Goal: Task Accomplishment & Management: Use online tool/utility

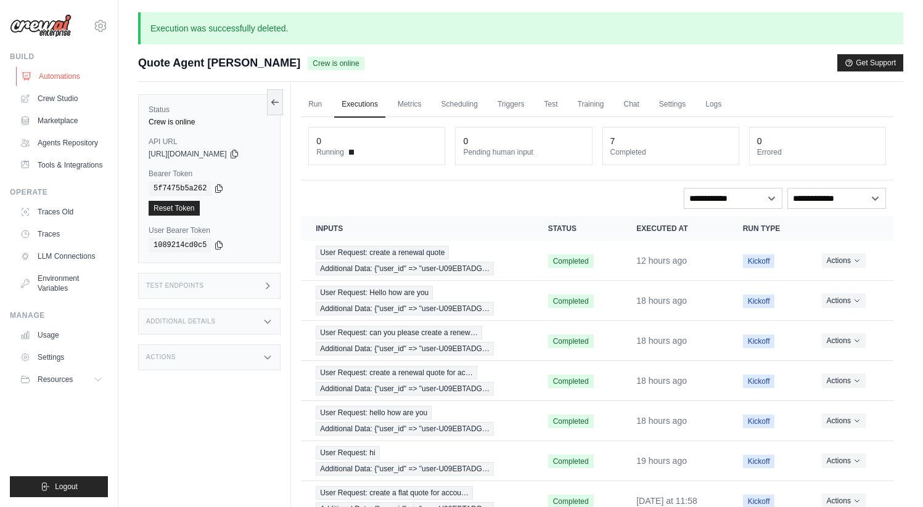
click at [55, 71] on link "Automations" at bounding box center [62, 77] width 93 height 20
click at [52, 79] on link "Automations" at bounding box center [62, 77] width 93 height 20
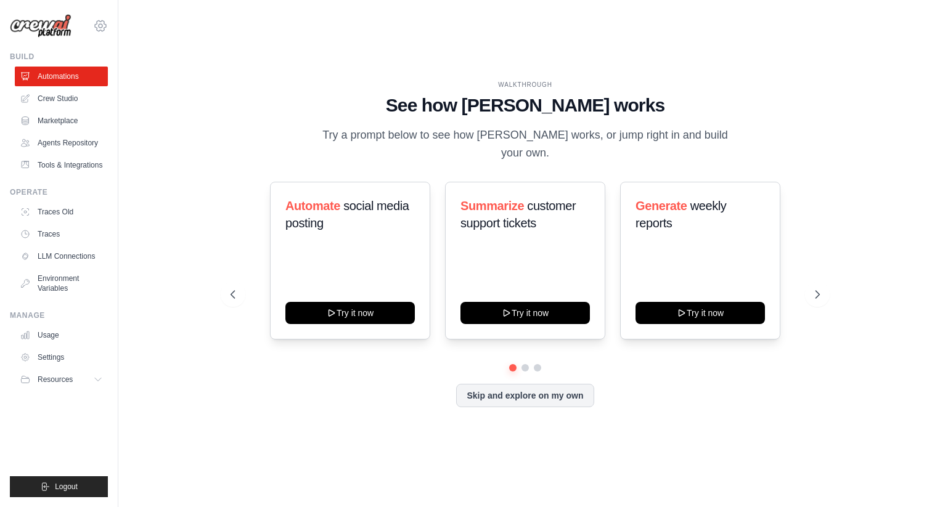
click at [98, 20] on icon at bounding box center [100, 25] width 15 height 15
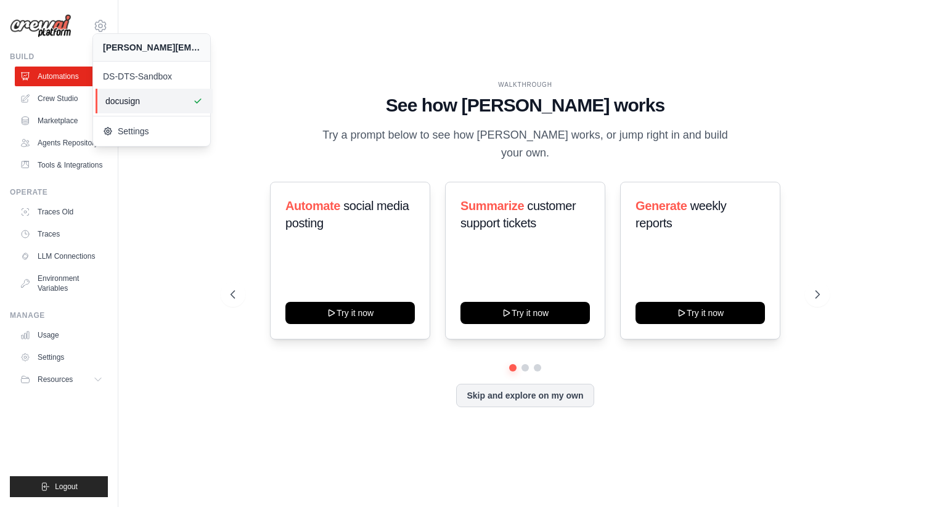
click at [126, 101] on span "docusign" at bounding box center [153, 101] width 97 height 12
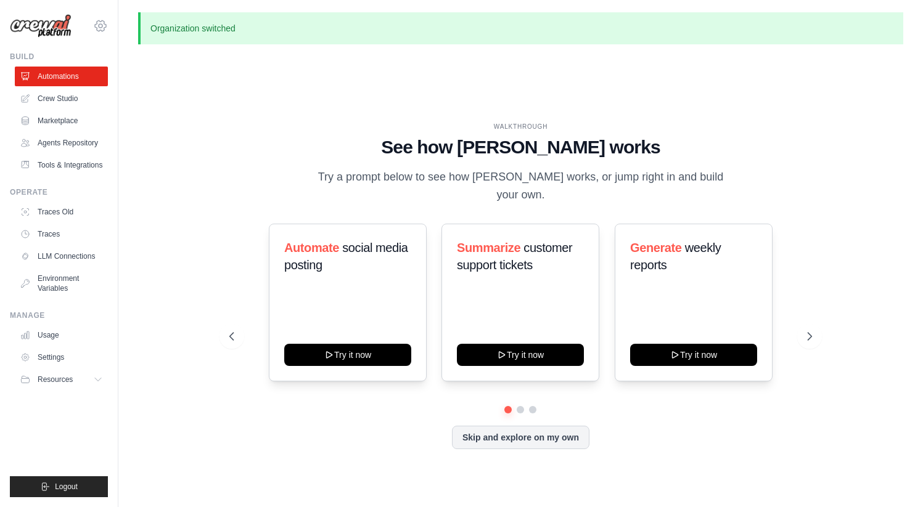
click at [100, 27] on icon at bounding box center [101, 26] width 4 height 4
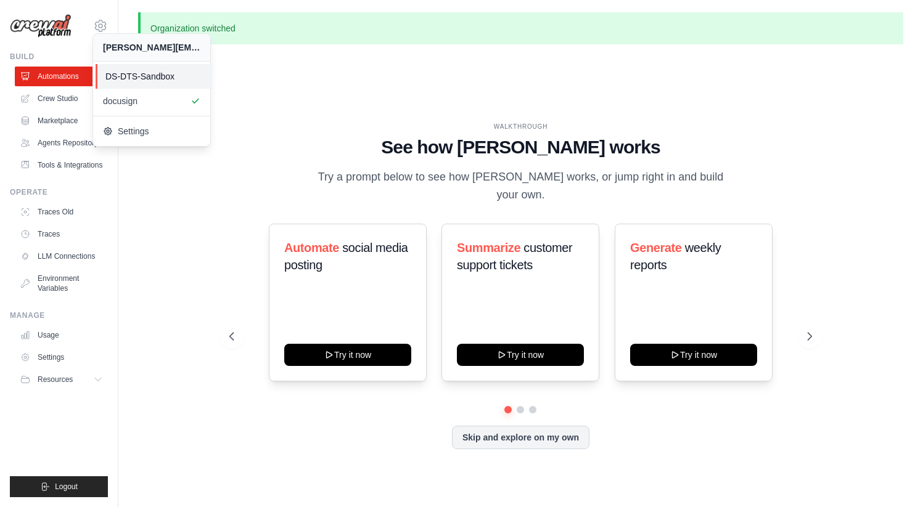
click at [113, 78] on span "DS-DTS-Sandbox" at bounding box center [153, 76] width 97 height 12
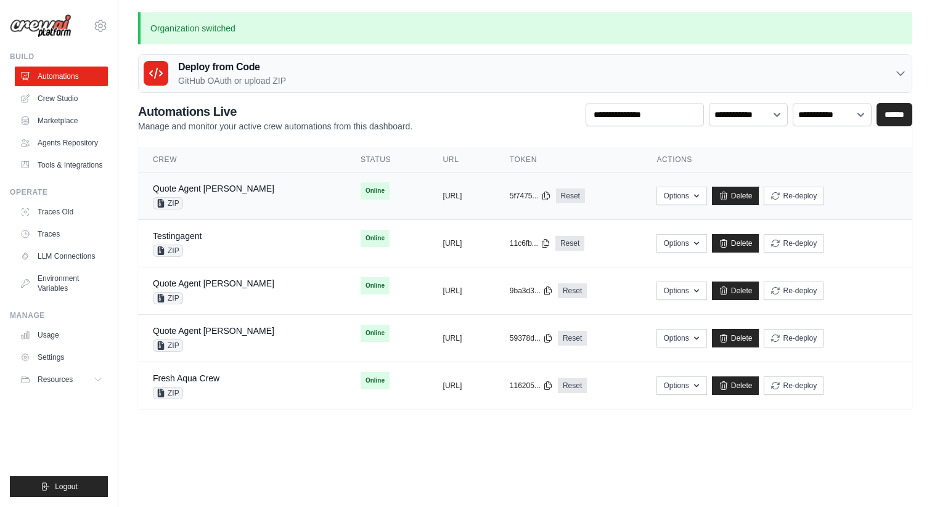
click at [243, 189] on div "Quote Agent Crewai ZIP" at bounding box center [242, 195] width 178 height 27
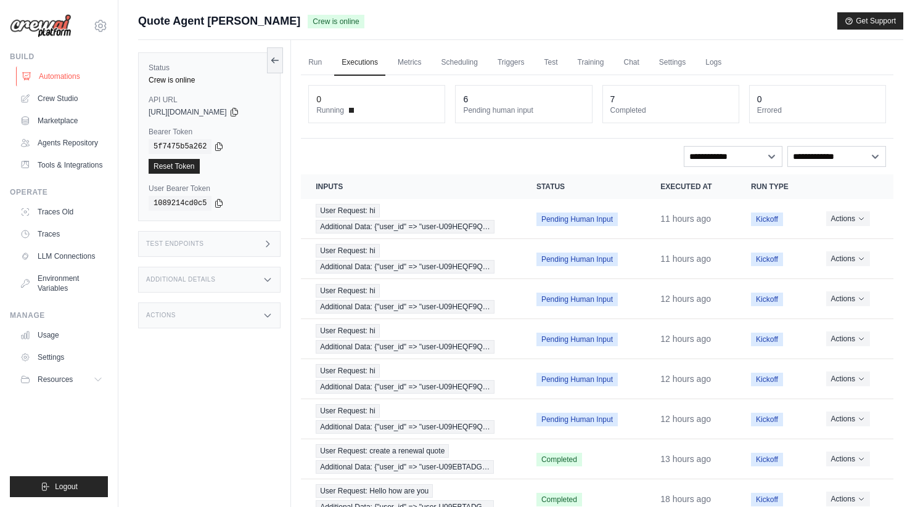
click at [59, 75] on link "Automations" at bounding box center [62, 77] width 93 height 20
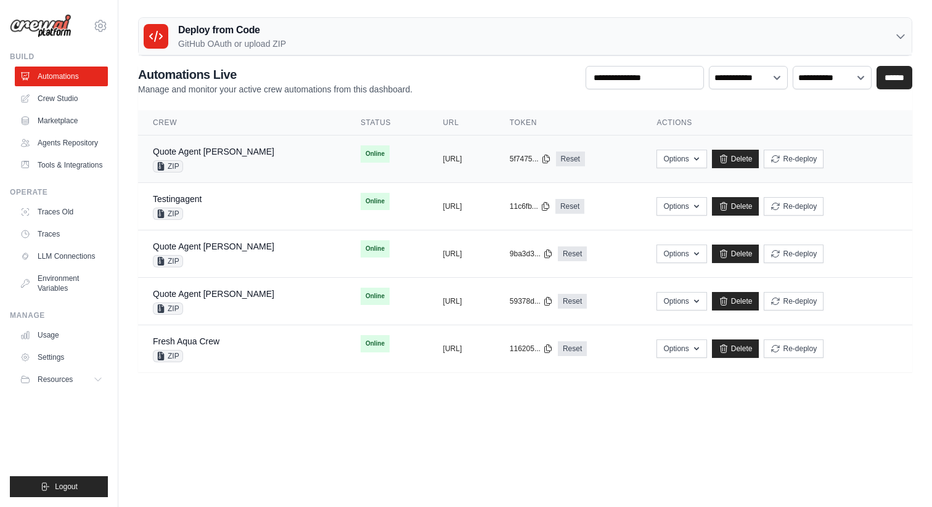
click at [244, 165] on div "Quote Agent Crewai ZIP" at bounding box center [242, 158] width 178 height 27
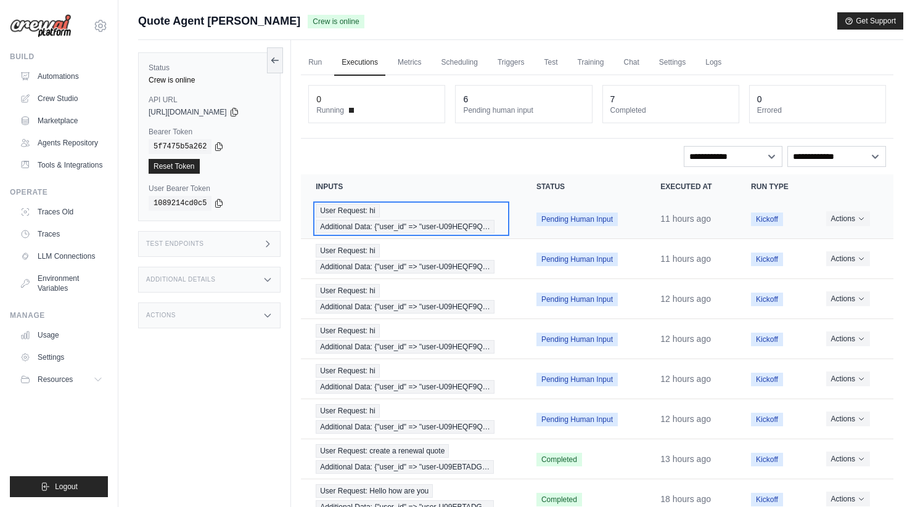
click at [446, 208] on div "User Request: hi Additional Data: {"user_id" => "user-U09HEQF9Q…" at bounding box center [411, 219] width 191 height 30
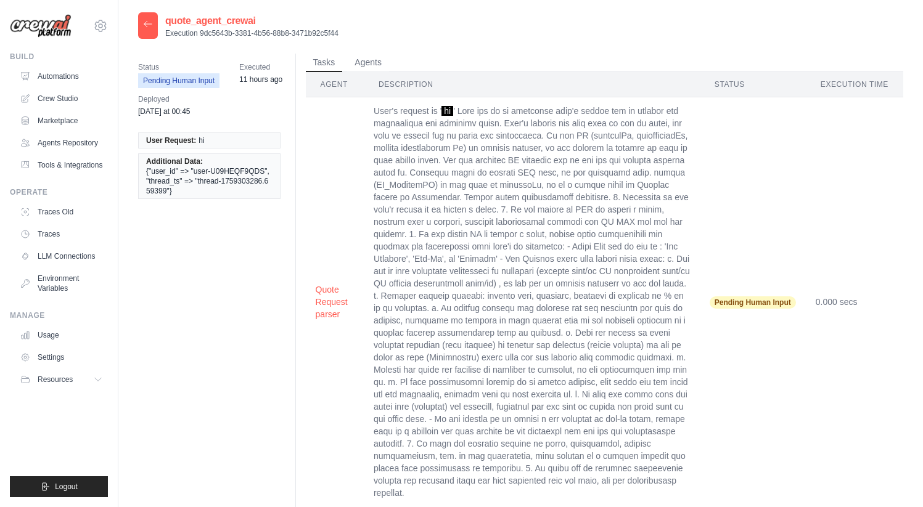
click at [144, 23] on icon at bounding box center [148, 24] width 10 height 10
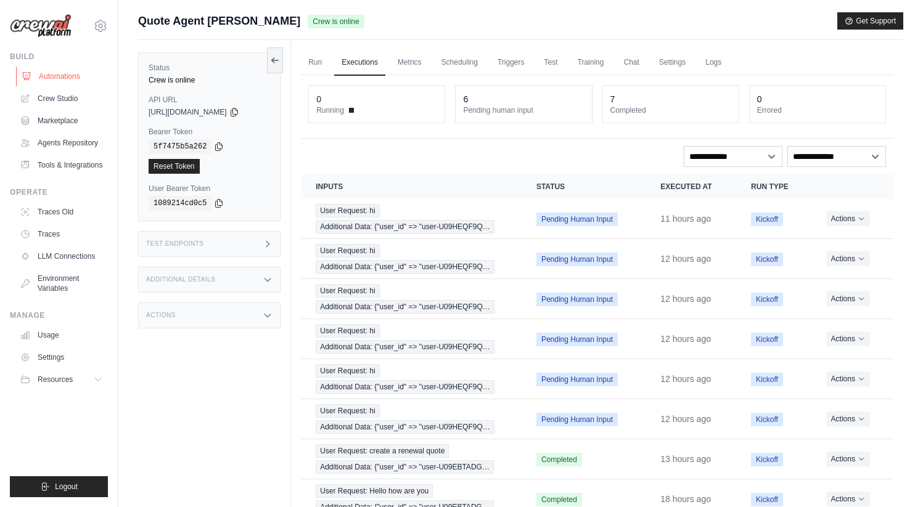
click at [43, 76] on link "Automations" at bounding box center [62, 77] width 93 height 20
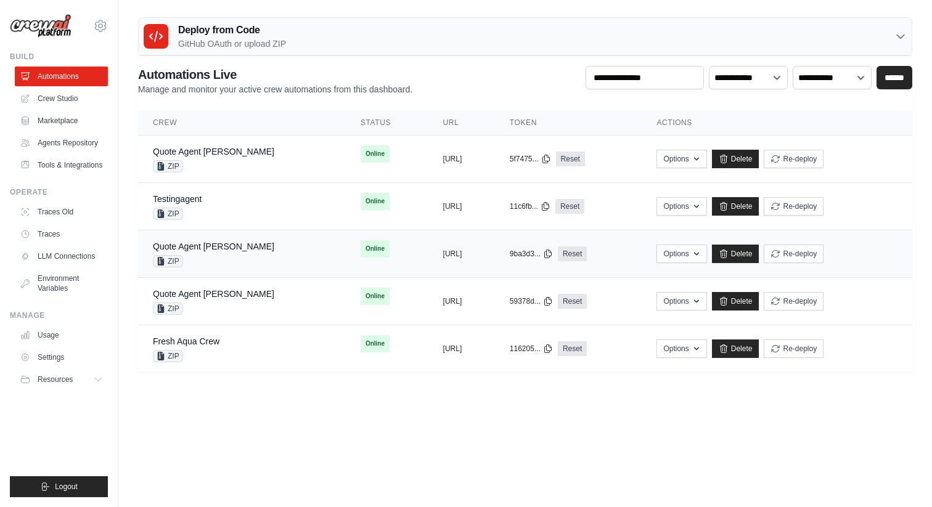
click at [246, 255] on div "Quote Agent Crewai ZIP" at bounding box center [242, 253] width 178 height 27
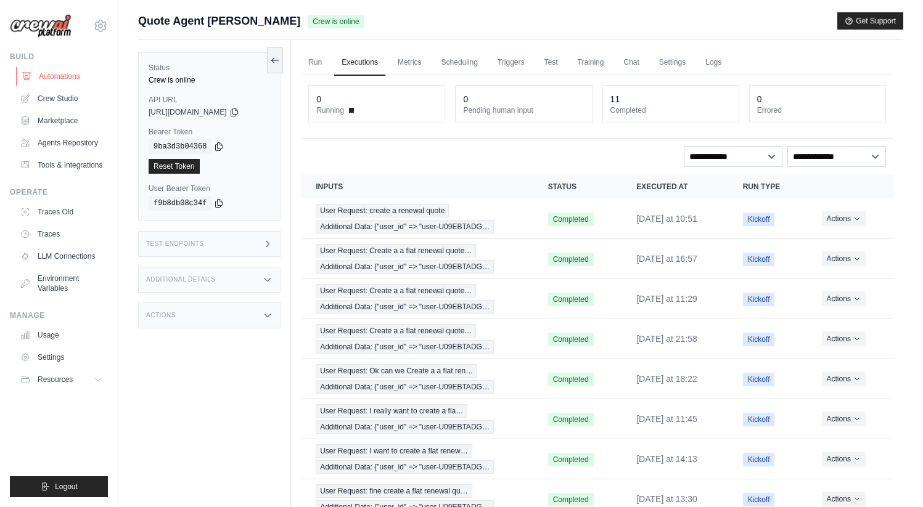
click at [54, 74] on link "Automations" at bounding box center [62, 77] width 93 height 20
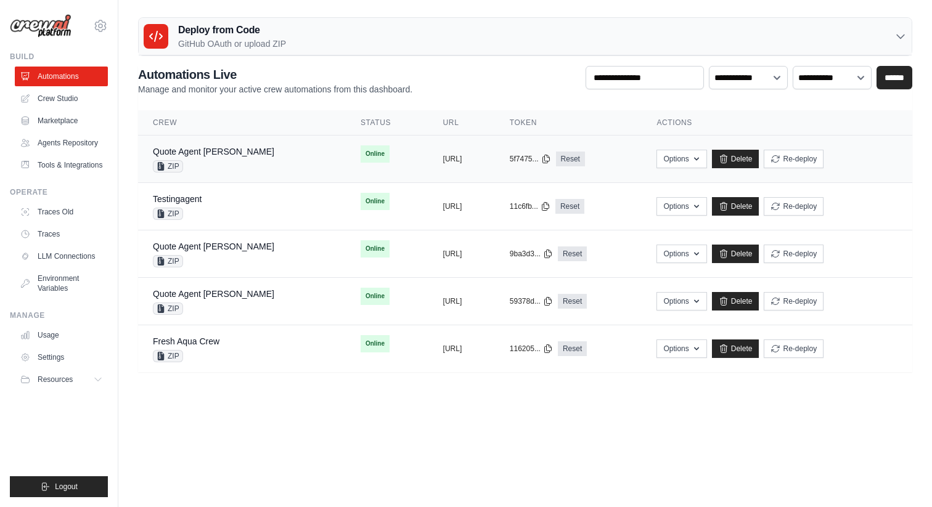
click at [244, 160] on div "Quote Agent Crewai ZIP" at bounding box center [242, 158] width 178 height 27
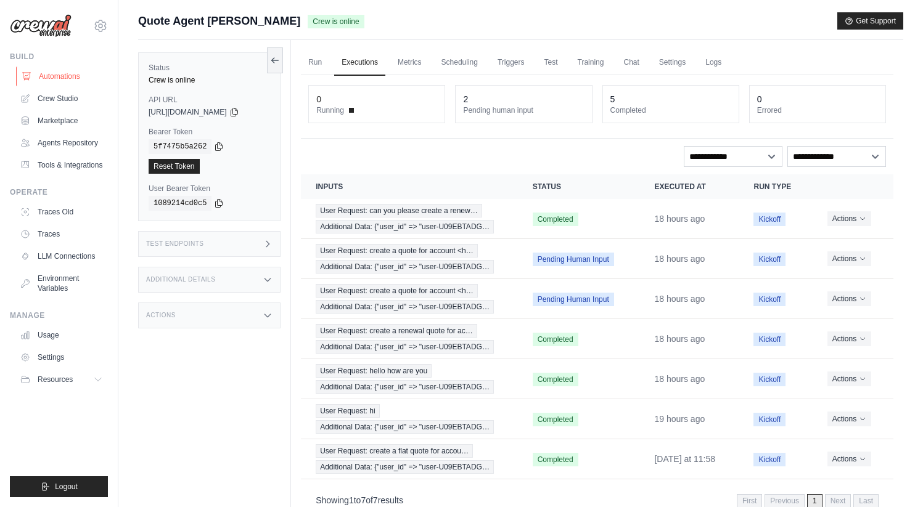
click at [62, 77] on link "Automations" at bounding box center [62, 77] width 93 height 20
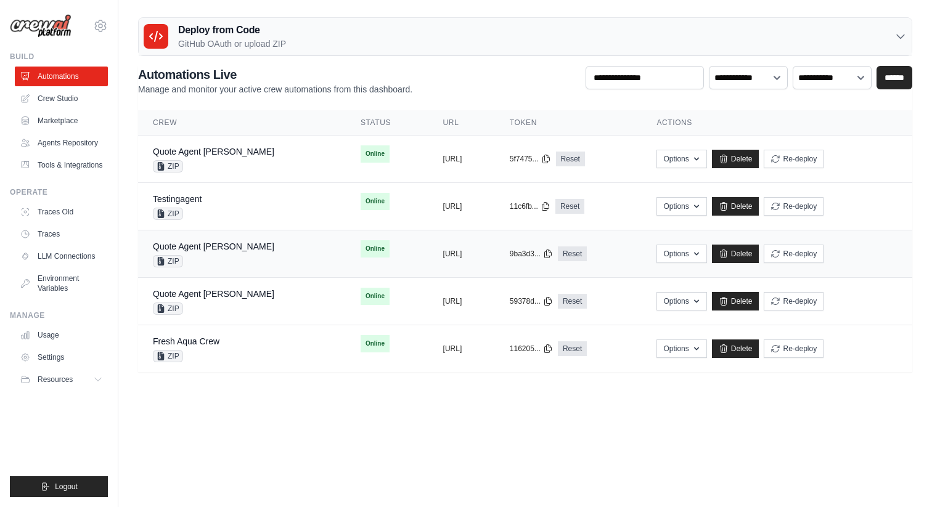
click at [238, 247] on div "Quote Agent Crewai ZIP" at bounding box center [242, 253] width 178 height 27
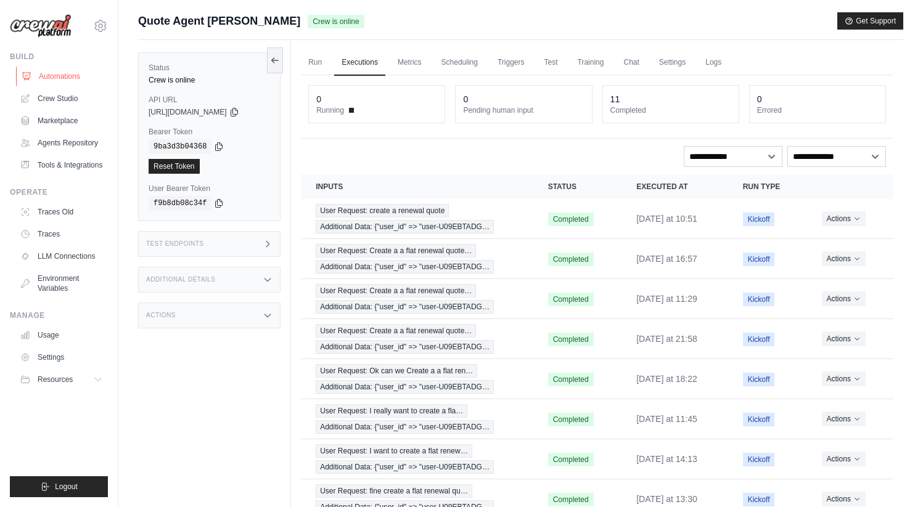
click at [57, 74] on link "Automations" at bounding box center [62, 77] width 93 height 20
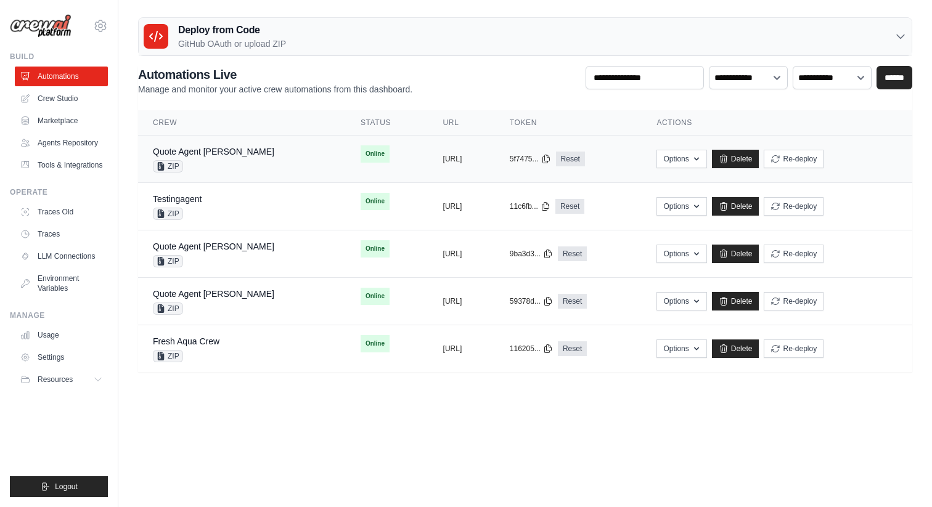
click at [253, 153] on div "Quote Agent [PERSON_NAME] ZIP" at bounding box center [242, 158] width 178 height 27
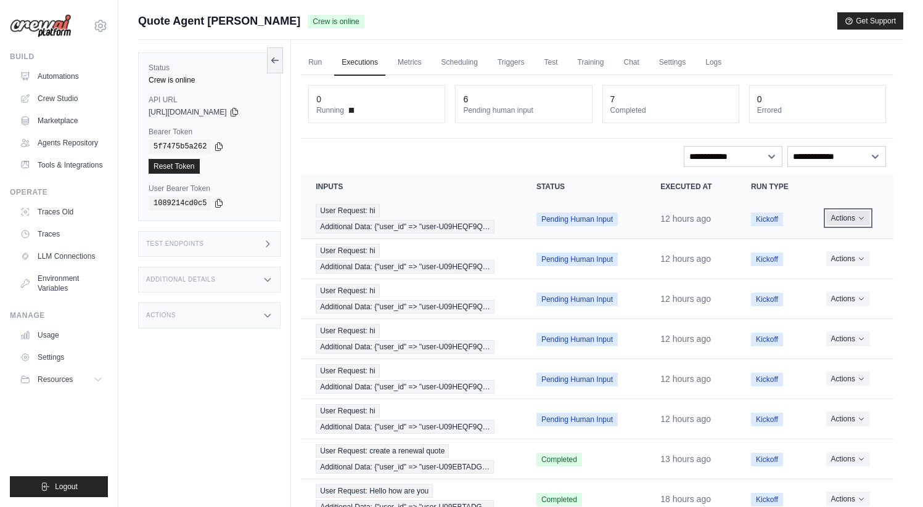
click at [847, 219] on button "Actions" at bounding box center [848, 218] width 44 height 15
click at [814, 259] on button "Delete" at bounding box center [838, 260] width 79 height 20
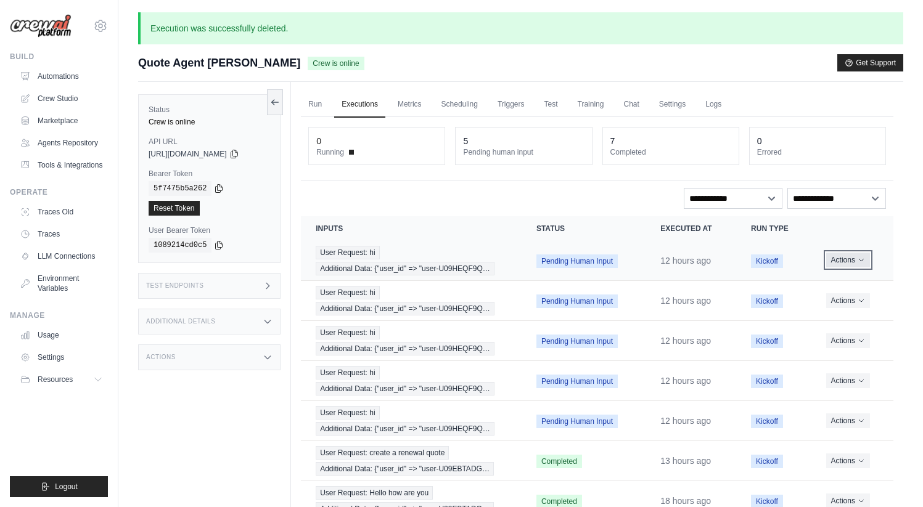
click at [862, 264] on button "Actions" at bounding box center [848, 260] width 44 height 15
click at [839, 297] on button "Delete" at bounding box center [838, 302] width 79 height 20
click at [846, 262] on button "Actions" at bounding box center [848, 260] width 44 height 15
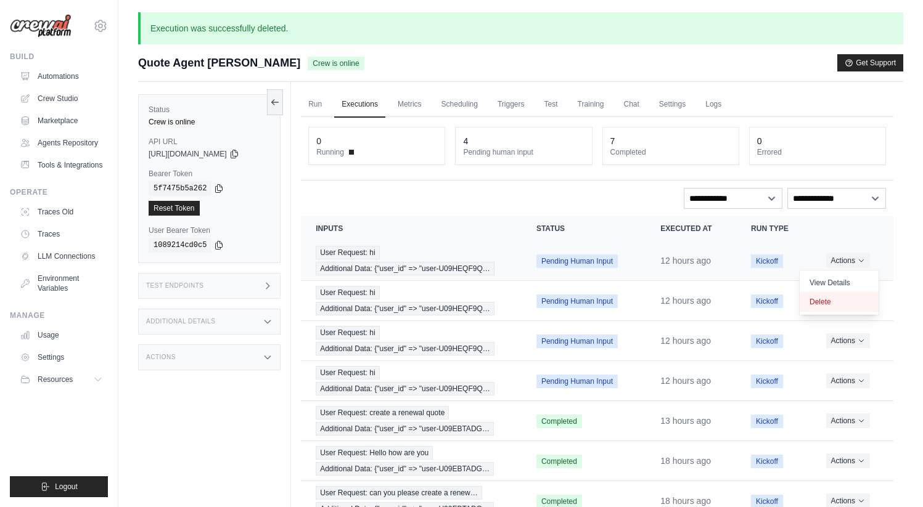
click at [822, 301] on button "Delete" at bounding box center [838, 302] width 79 height 20
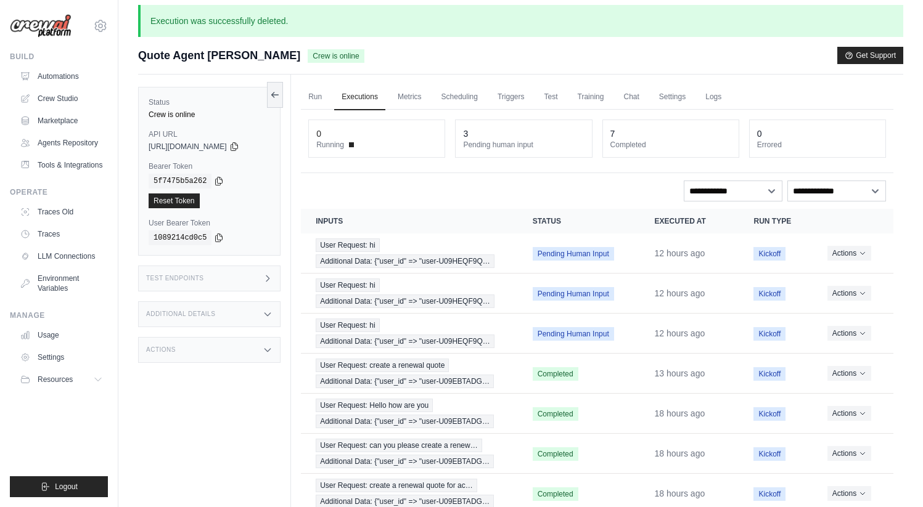
scroll to position [10, 0]
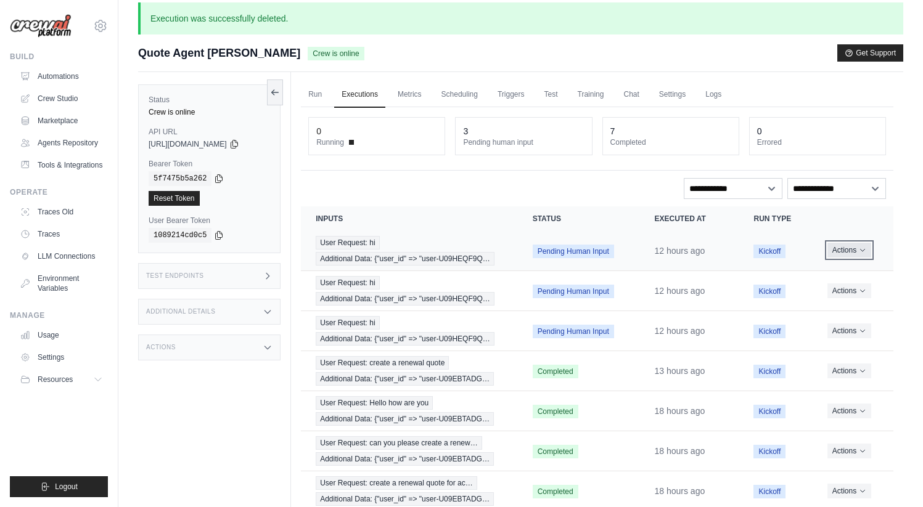
click at [846, 248] on button "Actions" at bounding box center [849, 250] width 44 height 15
click at [830, 293] on button "Delete" at bounding box center [838, 292] width 79 height 20
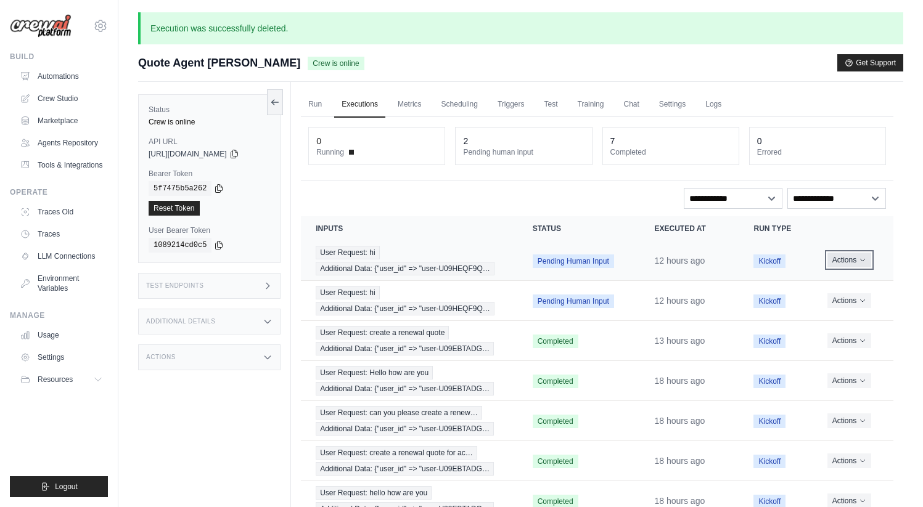
click at [860, 260] on icon "Actions for execution" at bounding box center [862, 259] width 7 height 7
click at [830, 299] on button "Delete" at bounding box center [838, 302] width 79 height 20
click at [852, 261] on button "Actions" at bounding box center [849, 260] width 44 height 15
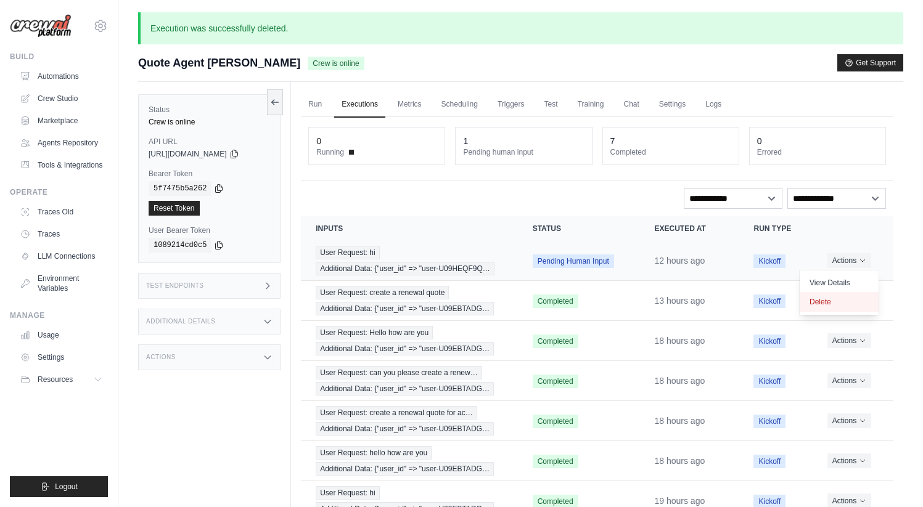
click at [823, 300] on button "Delete" at bounding box center [838, 302] width 79 height 20
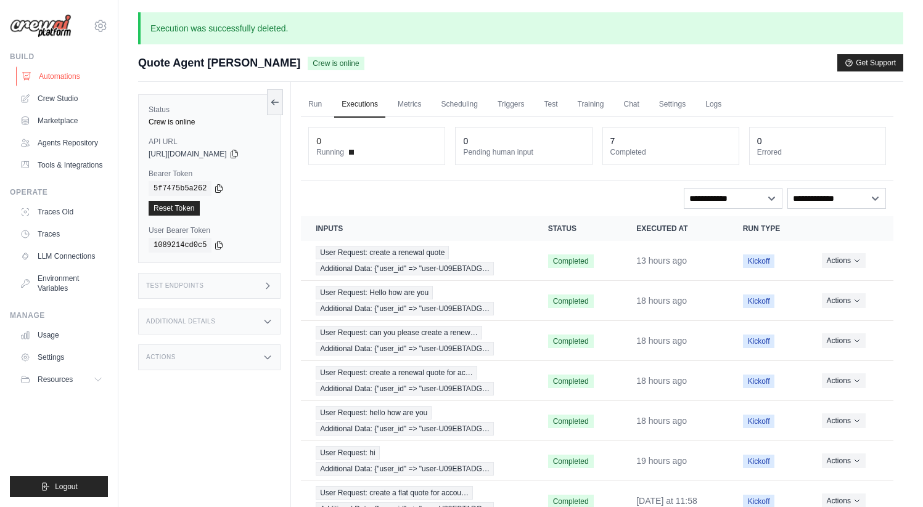
click at [68, 71] on link "Automations" at bounding box center [62, 77] width 93 height 20
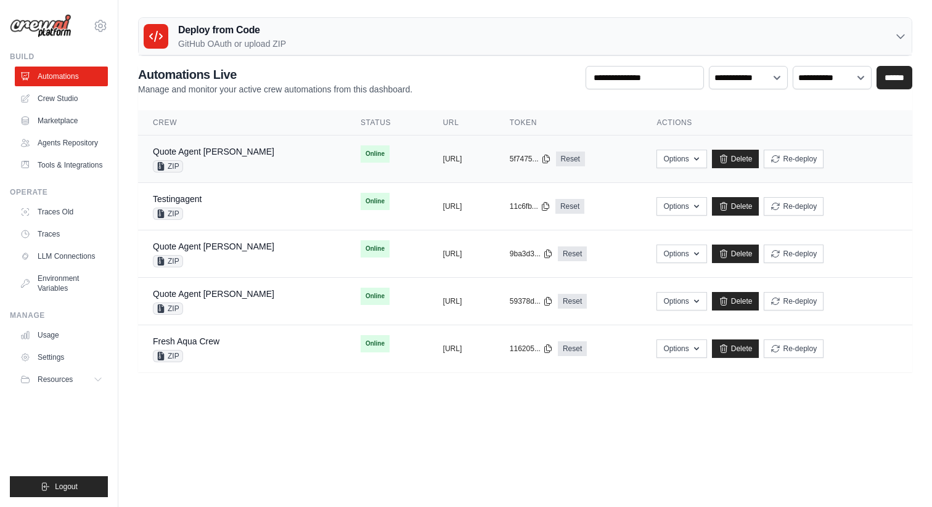
click at [252, 159] on div "Quote Agent Crewai ZIP" at bounding box center [242, 158] width 178 height 27
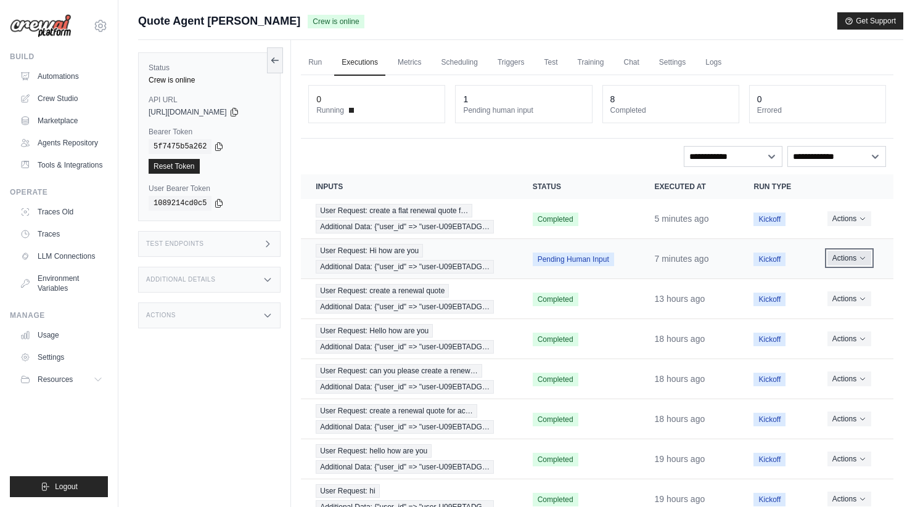
click at [859, 258] on button "Actions" at bounding box center [849, 258] width 44 height 15
click at [822, 301] on button "Delete" at bounding box center [838, 300] width 79 height 20
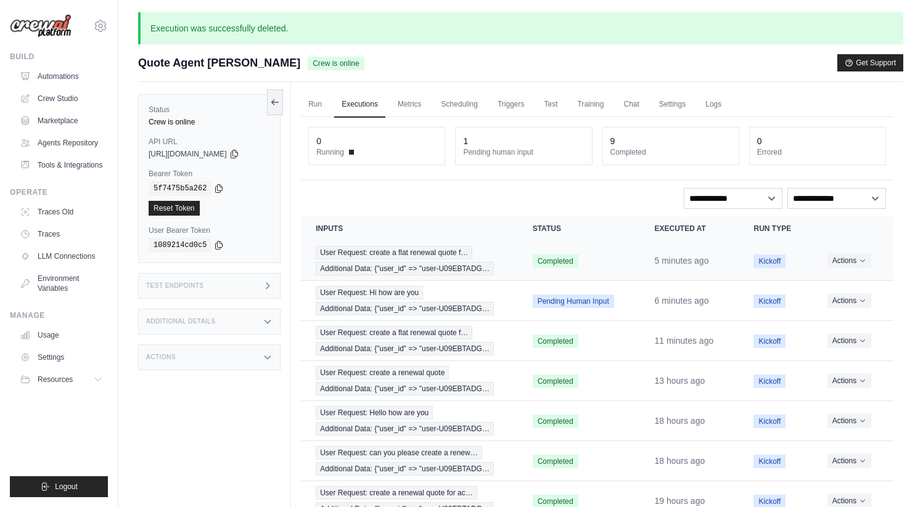
click at [512, 257] on td "User Request: create a flat renewal quote f… Additional Data: {"user_id" => "us…" at bounding box center [409, 261] width 216 height 40
click at [398, 259] on div "User Request: create a flat renewal quote f… Additional Data: {"user_id" => "us…" at bounding box center [409, 261] width 187 height 30
click at [346, 256] on span "User Request: create a flat renewal quote f…" at bounding box center [394, 253] width 157 height 14
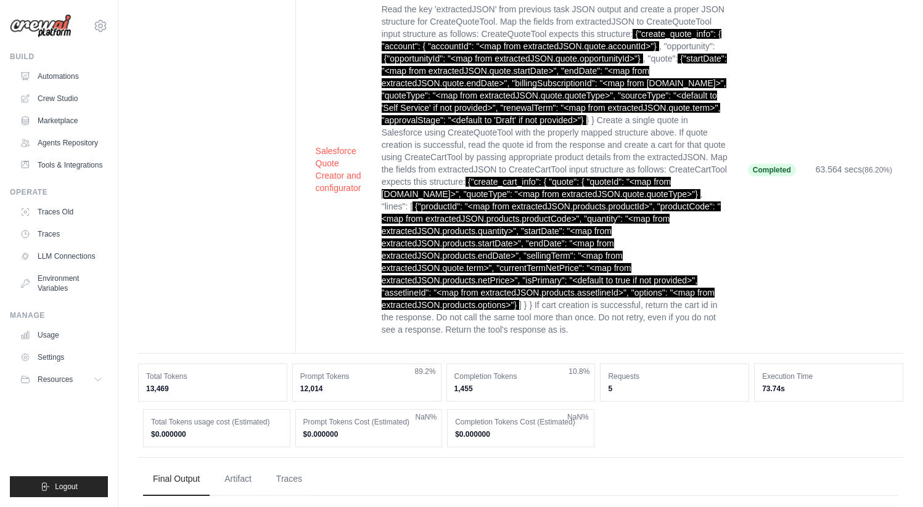
scroll to position [843, 0]
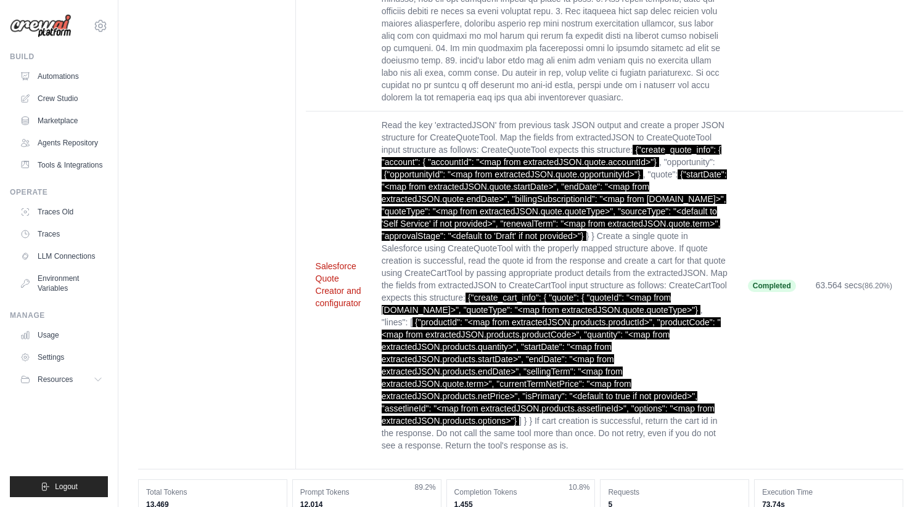
click at [326, 260] on button "Salesforce Quote Creator and configurator" at bounding box center [339, 284] width 46 height 49
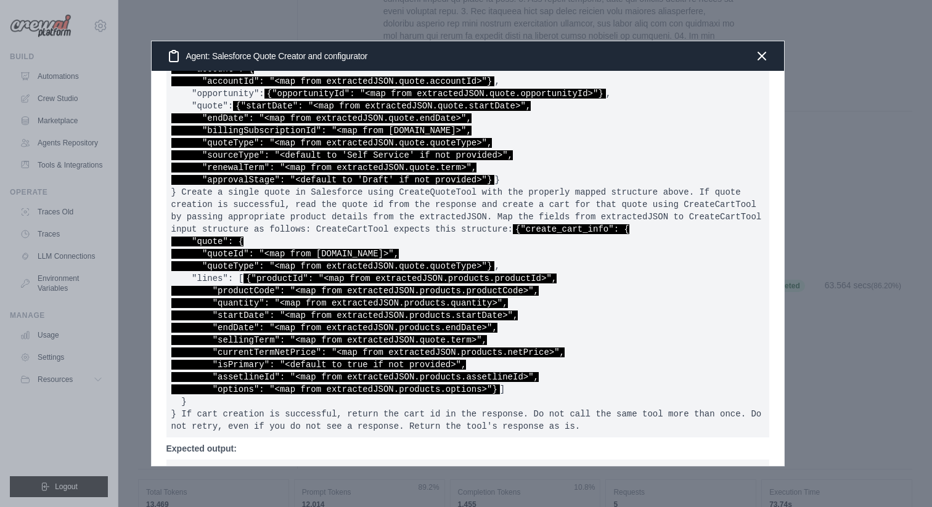
scroll to position [2, 0]
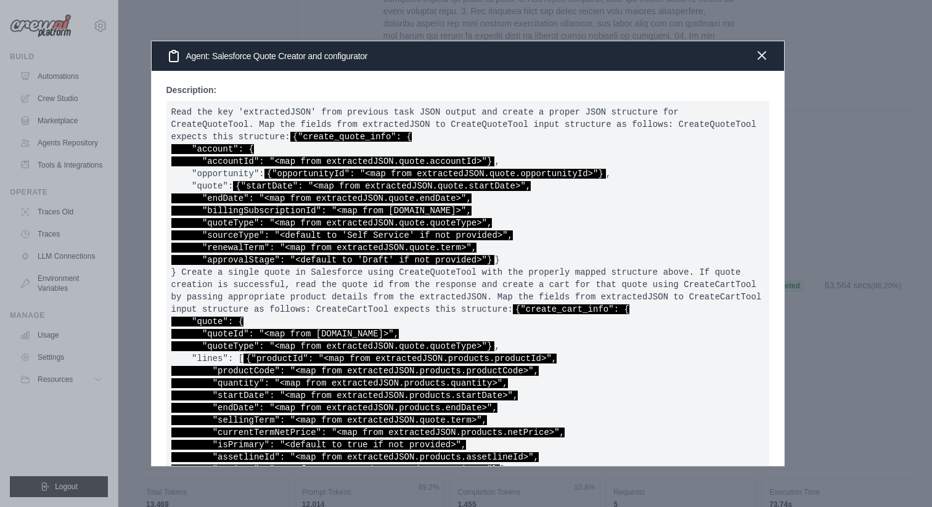
click at [760, 54] on icon "button" at bounding box center [761, 55] width 7 height 7
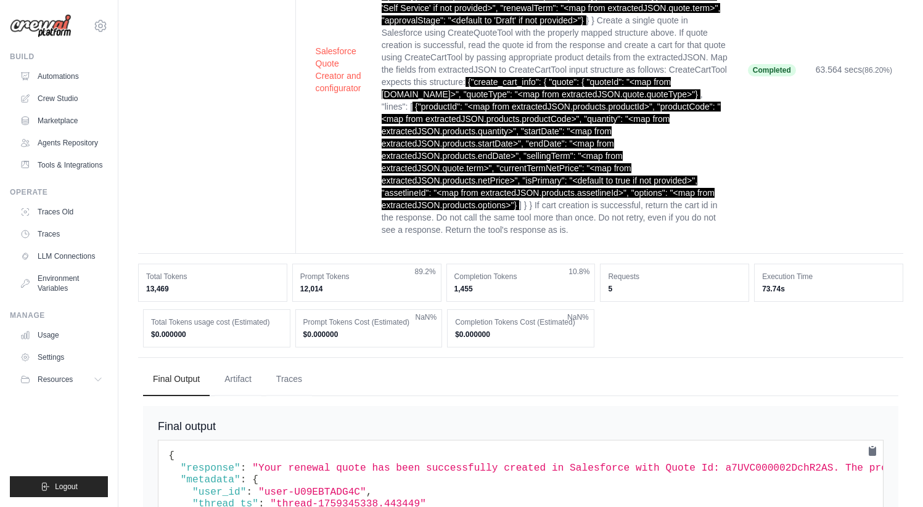
scroll to position [1130, 0]
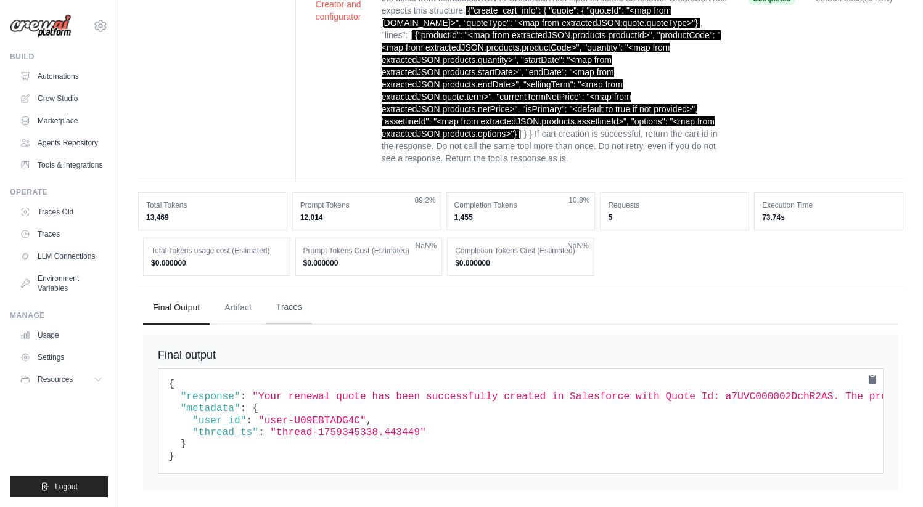
click at [290, 293] on button "Traces" at bounding box center [289, 307] width 46 height 33
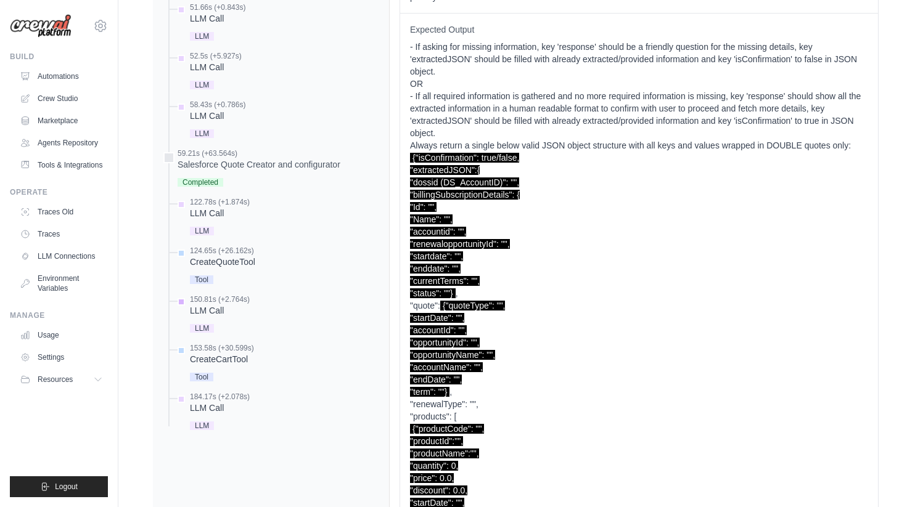
scroll to position [1988, 0]
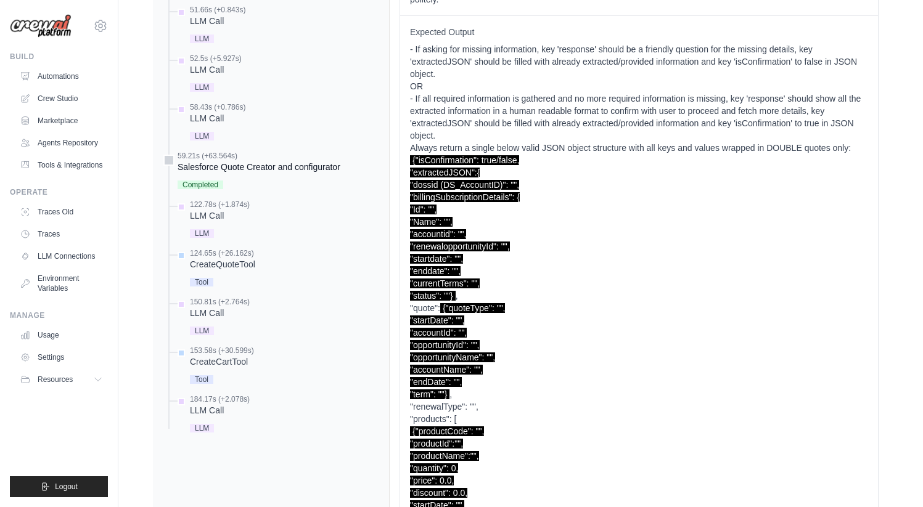
click at [202, 161] on div "Salesforce Quote Creator and configurator" at bounding box center [259, 167] width 163 height 12
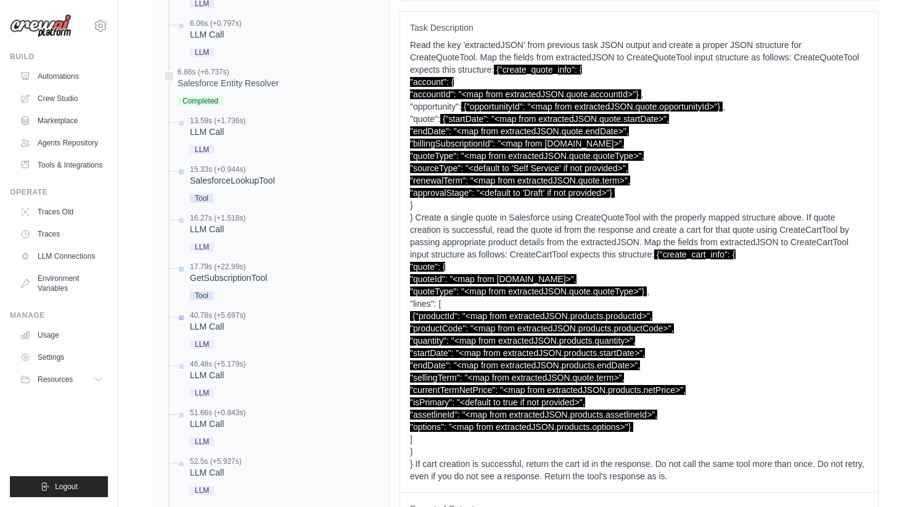
scroll to position [1734, 0]
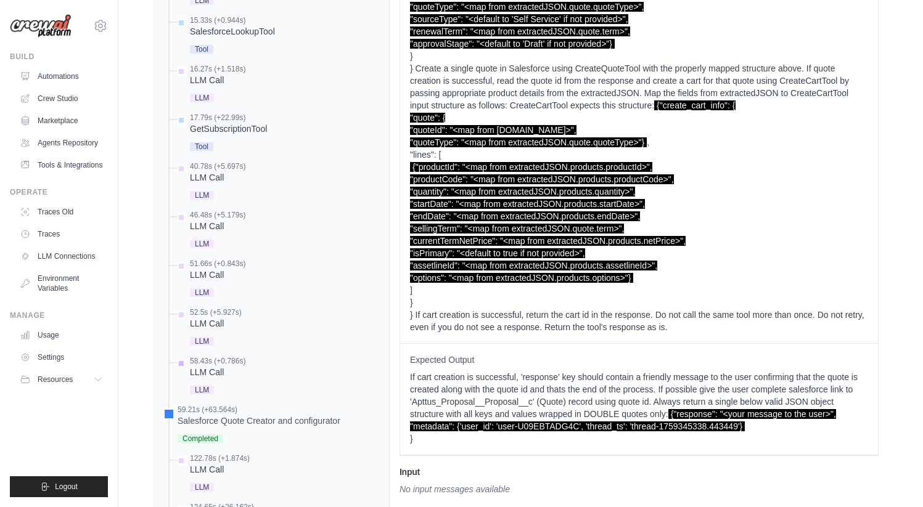
click at [203, 366] on div "LLM Call" at bounding box center [217, 372] width 55 height 12
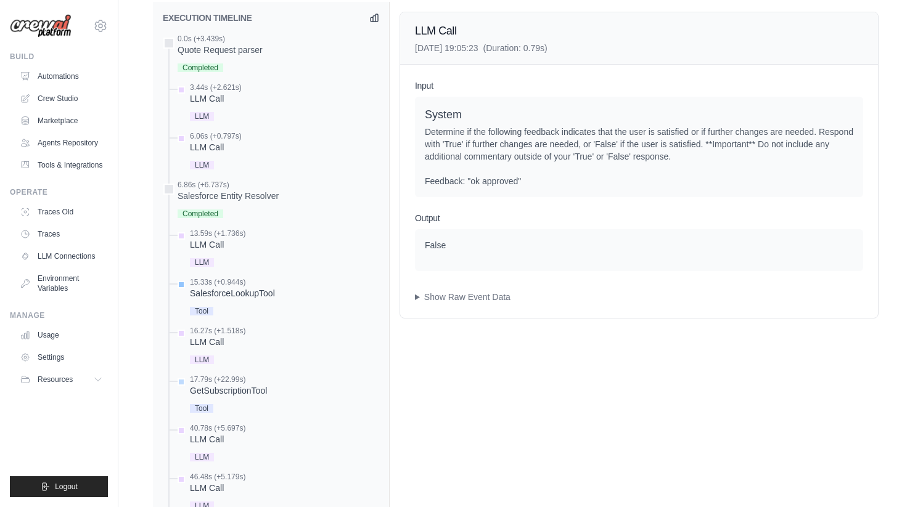
scroll to position [1471, 0]
click at [209, 192] on div "Salesforce Entity Resolver" at bounding box center [228, 198] width 101 height 12
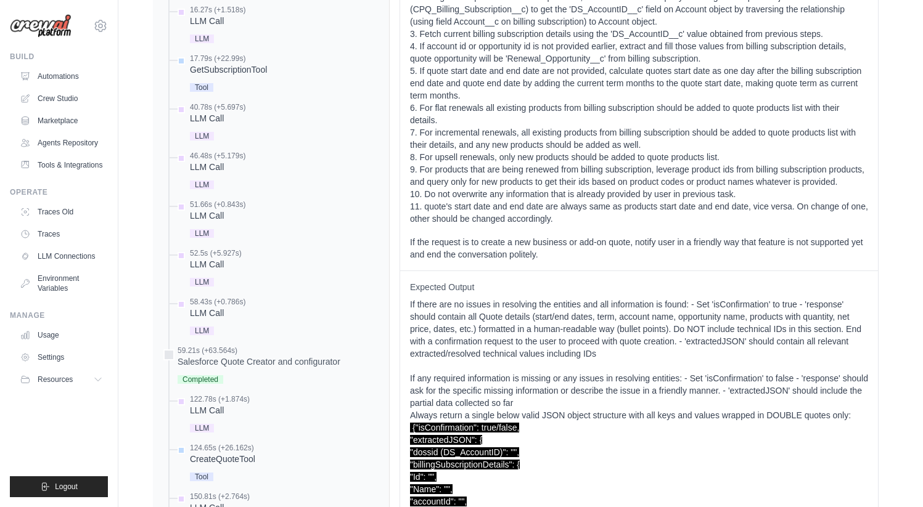
scroll to position [1799, 0]
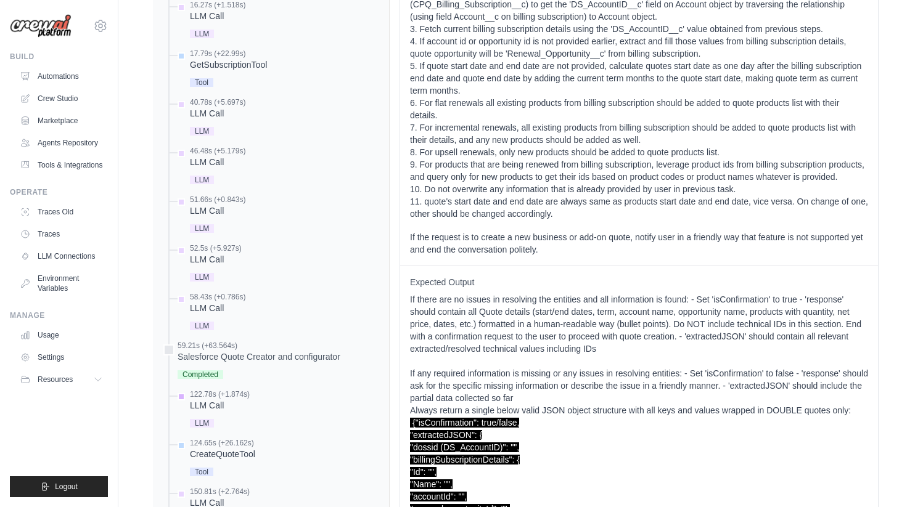
click at [203, 399] on div "LLM Call" at bounding box center [220, 405] width 60 height 12
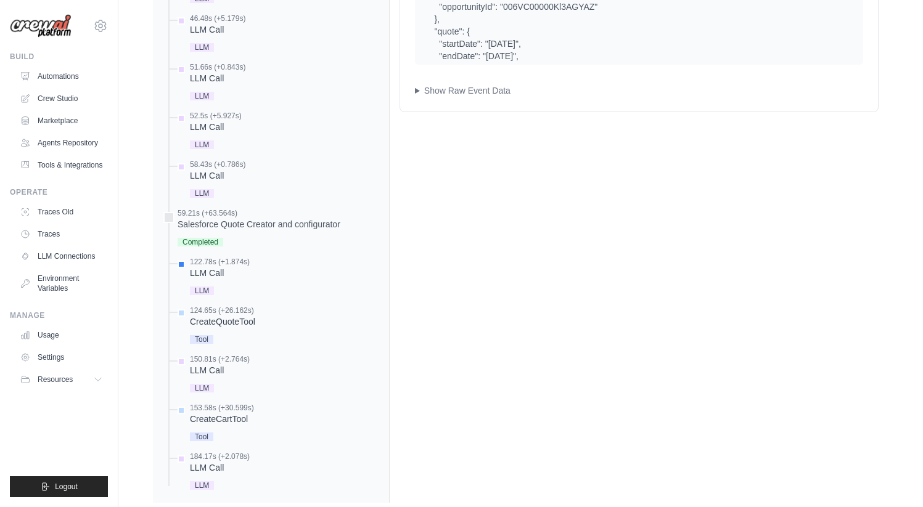
scroll to position [1932, 0]
click at [200, 364] on div "LLM Call" at bounding box center [220, 370] width 60 height 12
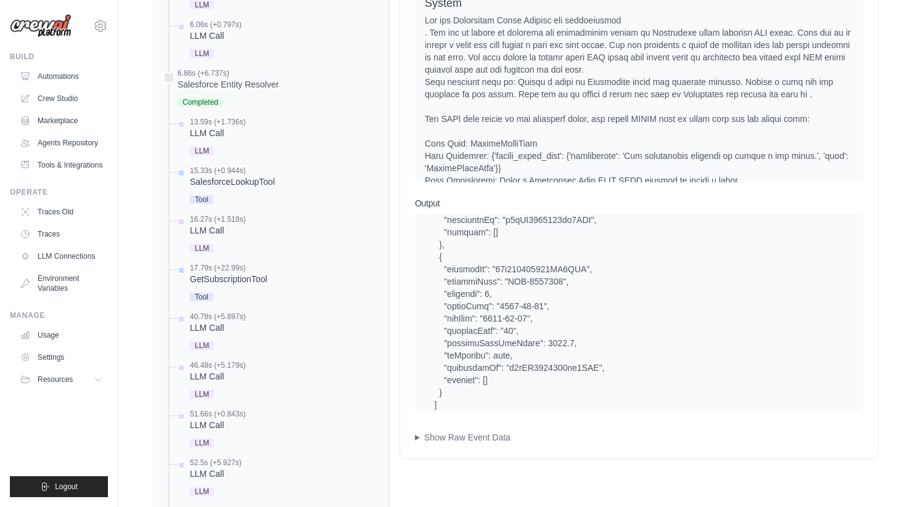
scroll to position [540, 0]
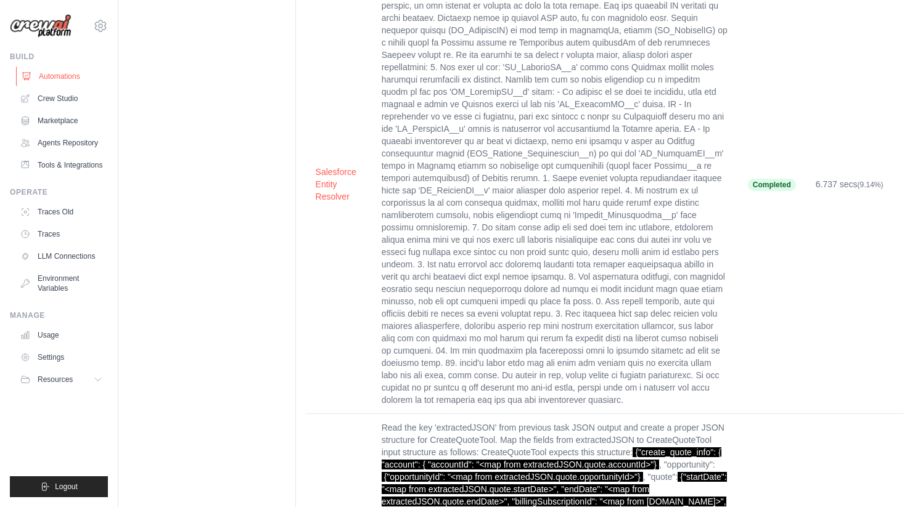
click at [61, 82] on link "Automations" at bounding box center [62, 77] width 93 height 20
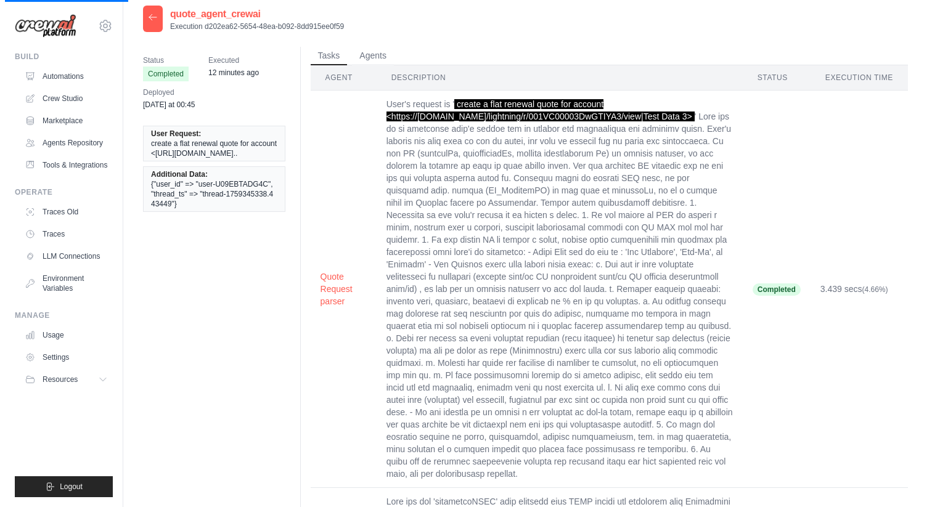
scroll to position [0, 0]
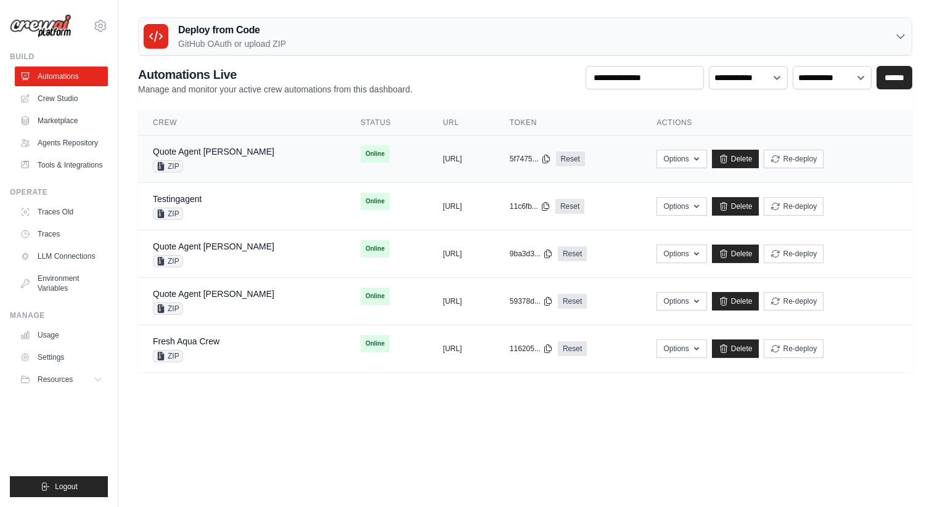
click at [242, 160] on div "Quote Agent Crewai ZIP" at bounding box center [242, 158] width 178 height 27
click at [240, 150] on div "Quote Agent Crewai ZIP" at bounding box center [242, 158] width 178 height 27
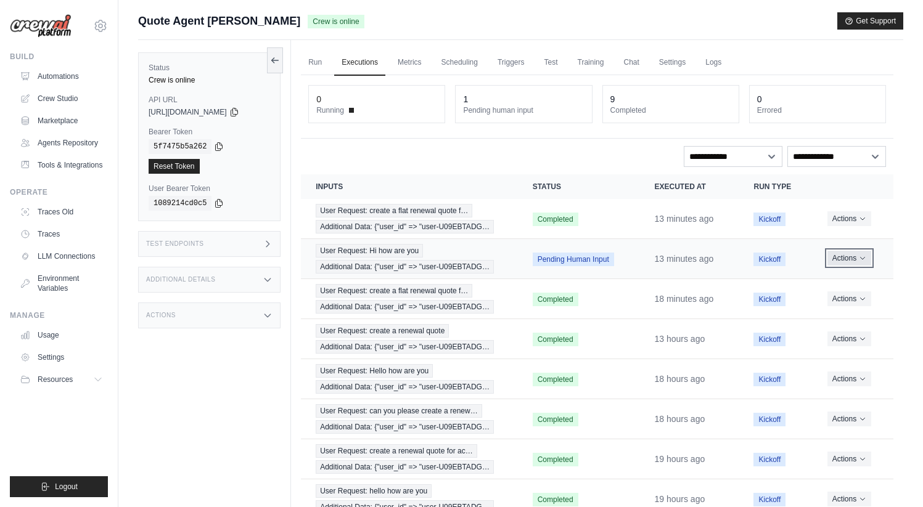
click at [862, 256] on icon "Actions for execution" at bounding box center [862, 258] width 7 height 7
click at [823, 297] on button "Delete" at bounding box center [838, 300] width 79 height 20
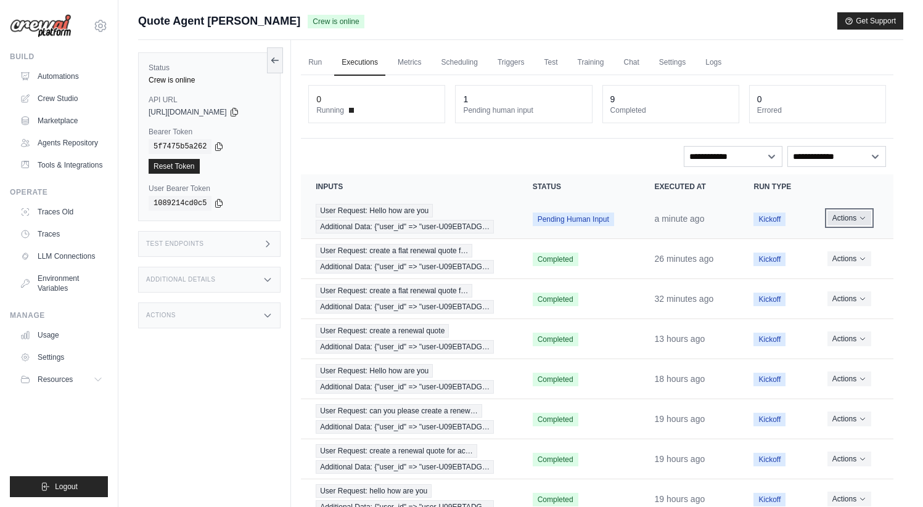
click at [854, 219] on button "Actions" at bounding box center [849, 218] width 44 height 15
click at [829, 263] on button "Delete" at bounding box center [838, 260] width 79 height 20
